Goal: Information Seeking & Learning: Learn about a topic

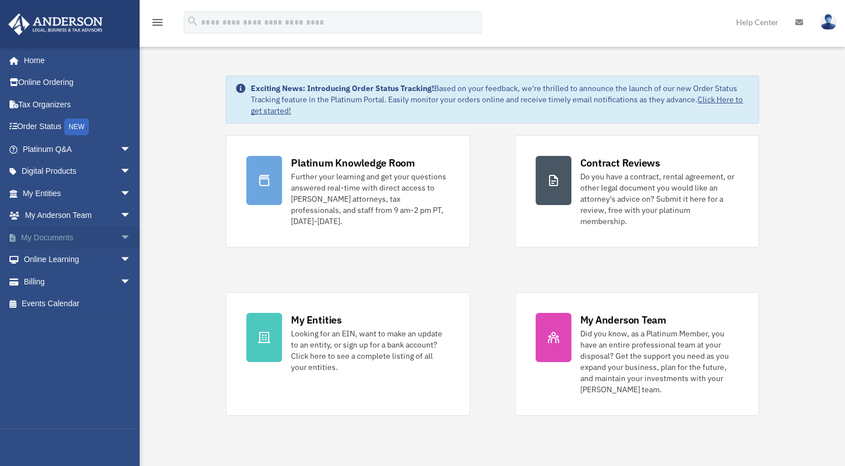
click at [120, 237] on span "arrow_drop_down" at bounding box center [131, 237] width 22 height 23
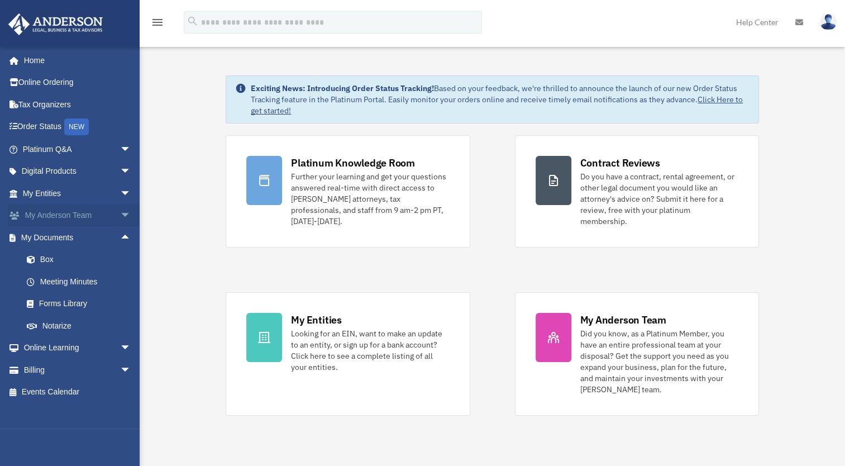
click at [120, 213] on span "arrow_drop_down" at bounding box center [131, 215] width 22 height 23
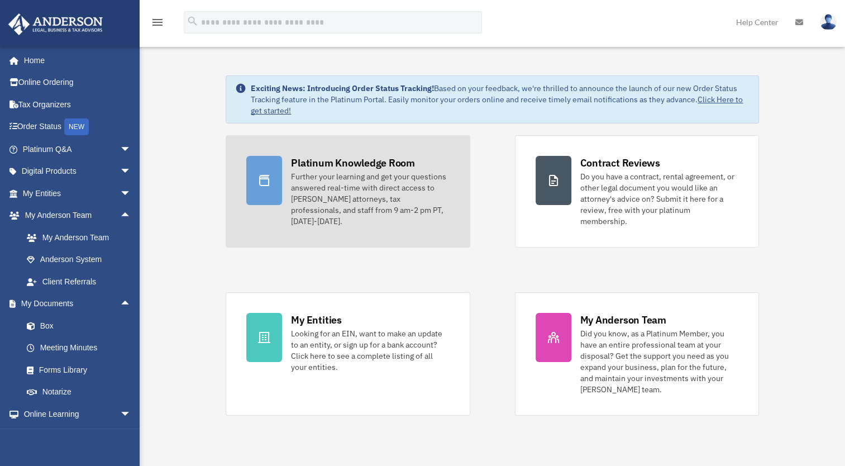
click at [340, 171] on div "Further your learning and get your questions answered real-time with direct acc…" at bounding box center [370, 199] width 158 height 56
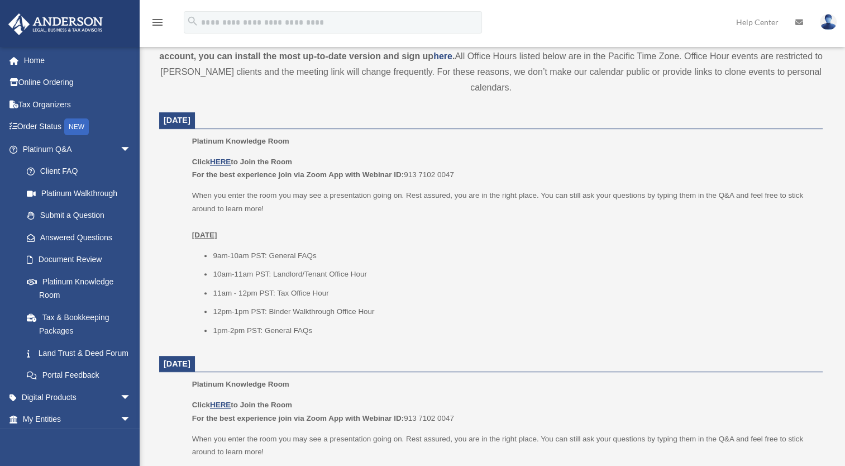
scroll to position [279, 0]
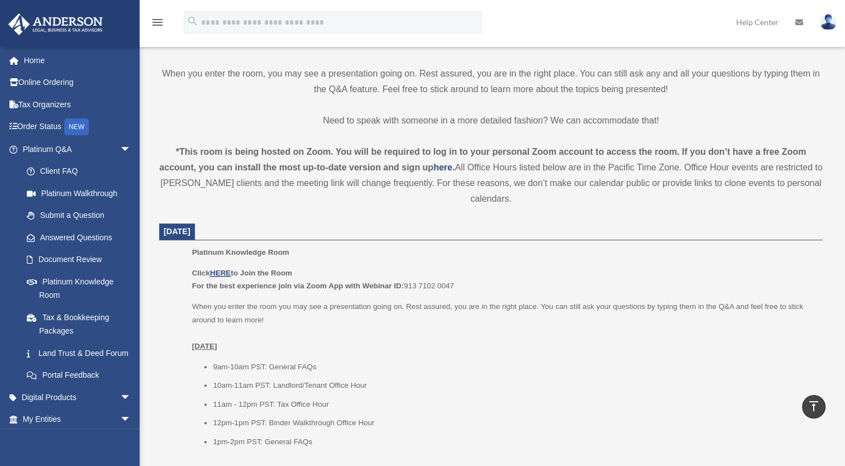
click at [325, 258] on p "Platinum Knowledge Room" at bounding box center [503, 252] width 623 height 13
drag, startPoint x: 275, startPoint y: 318, endPoint x: 522, endPoint y: 259, distance: 253.8
click at [522, 259] on div "Platinum Knowledge Room Click HERE to Join the Room For the best experience joi…" at bounding box center [503, 351] width 623 height 210
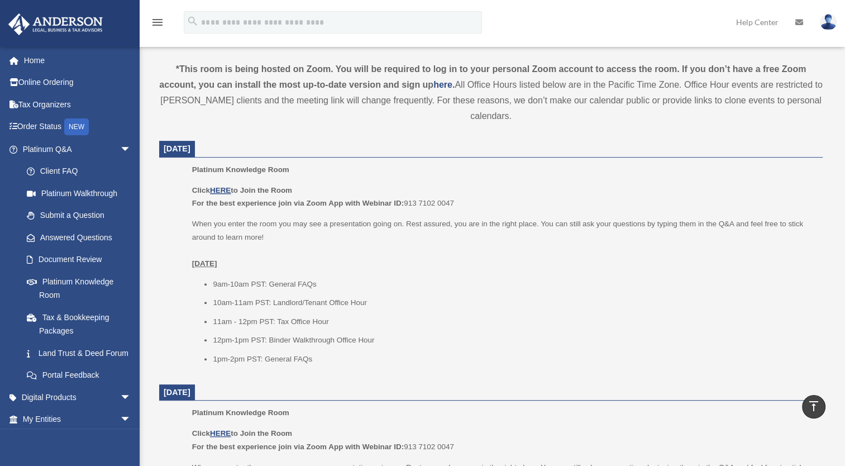
scroll to position [391, 0]
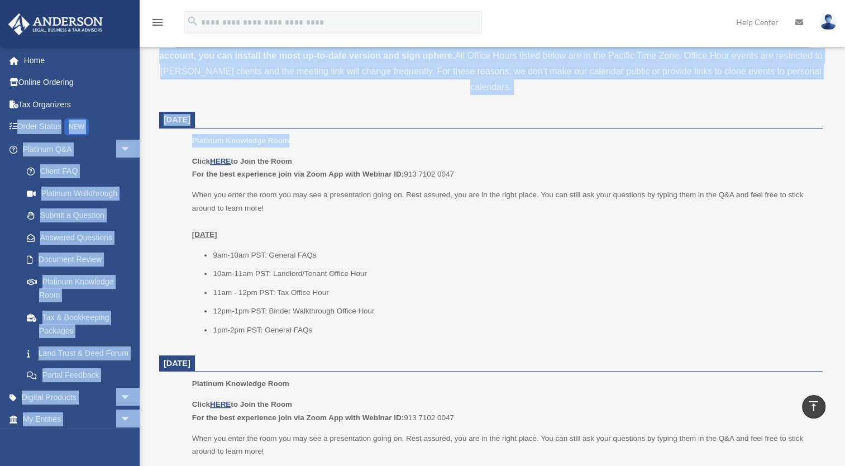
drag, startPoint x: 0, startPoint y: 135, endPoint x: 239, endPoint y: 144, distance: 239.2
click at [239, 144] on div "Platinum Knowledge Room molindsey@comcast.net Sign Out molindsey@comcast.net Ho…" at bounding box center [422, 412] width 845 height 1539
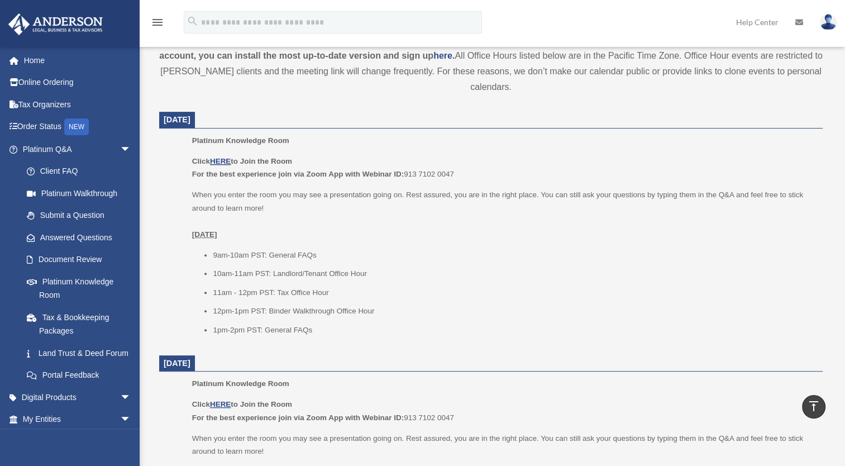
click at [426, 227] on p "When you enter the room you may see a presentation going on. Rest assured, you …" at bounding box center [503, 214] width 623 height 53
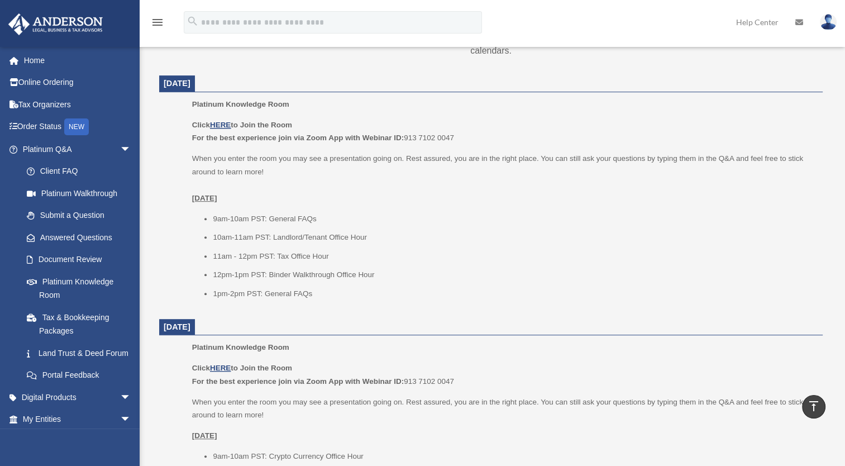
scroll to position [447, 0]
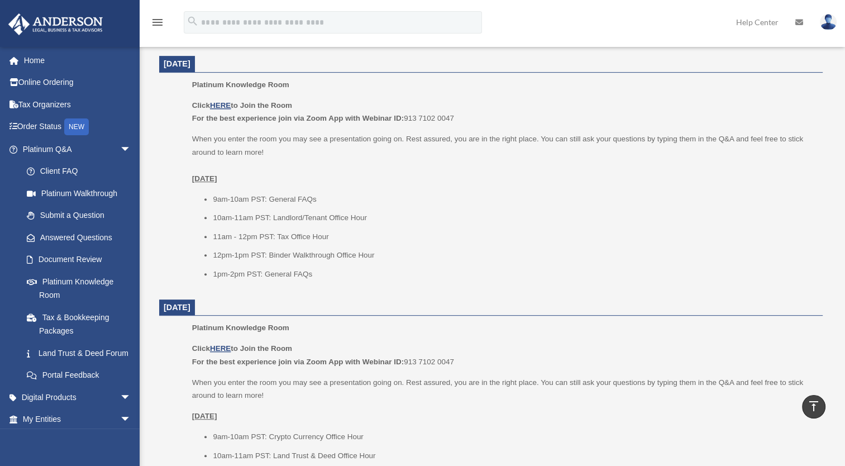
click at [217, 178] on u "Tuesday, August 26" at bounding box center [204, 178] width 25 height 8
click at [226, 184] on p "When you enter the room you may see a presentation going on. Rest assured, you …" at bounding box center [503, 158] width 623 height 53
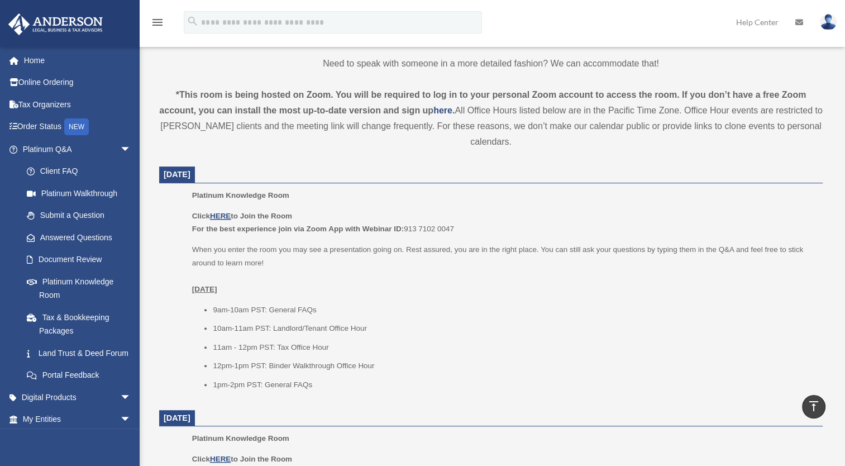
scroll to position [335, 0]
click at [224, 213] on u "HERE" at bounding box center [220, 217] width 21 height 8
